Goal: Information Seeking & Learning: Learn about a topic

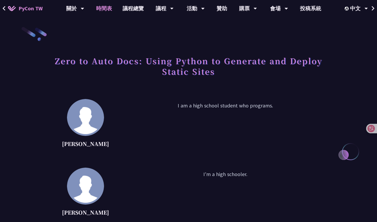
click at [105, 7] on link "時間表" at bounding box center [104, 8] width 26 height 17
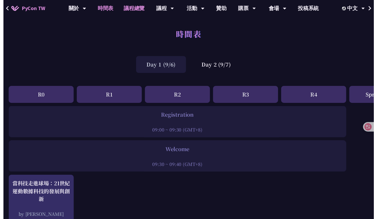
scroll to position [205, 0]
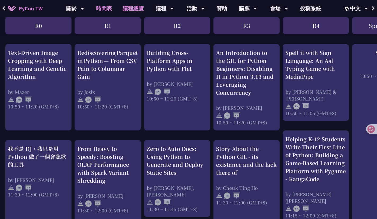
click at [140, 10] on link "議程總覽" at bounding box center [133, 8] width 32 height 17
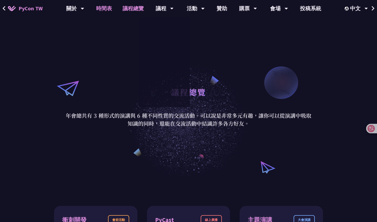
click at [99, 8] on link "時間表" at bounding box center [104, 8] width 26 height 17
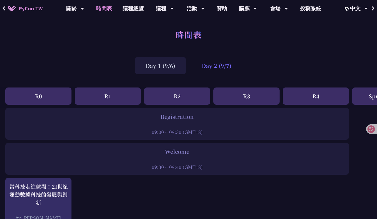
click at [216, 68] on div "Day 2 (9/7)" at bounding box center [216, 65] width 51 height 17
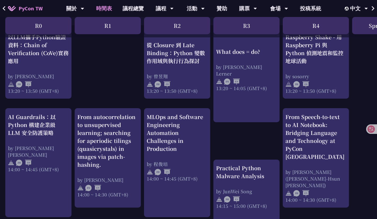
scroll to position [475, 0]
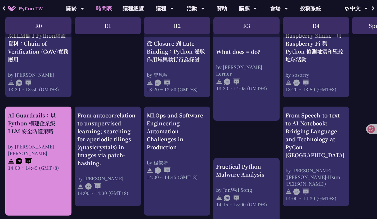
click at [53, 128] on div "AI Guardrails：以 Python 構建企業級 LLM 安全防護策略" at bounding box center [38, 123] width 61 height 24
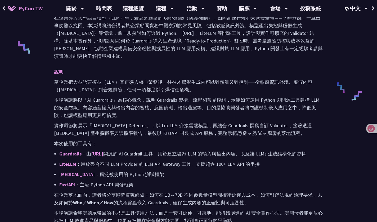
scroll to position [240, 0]
